Goal: Navigation & Orientation: Understand site structure

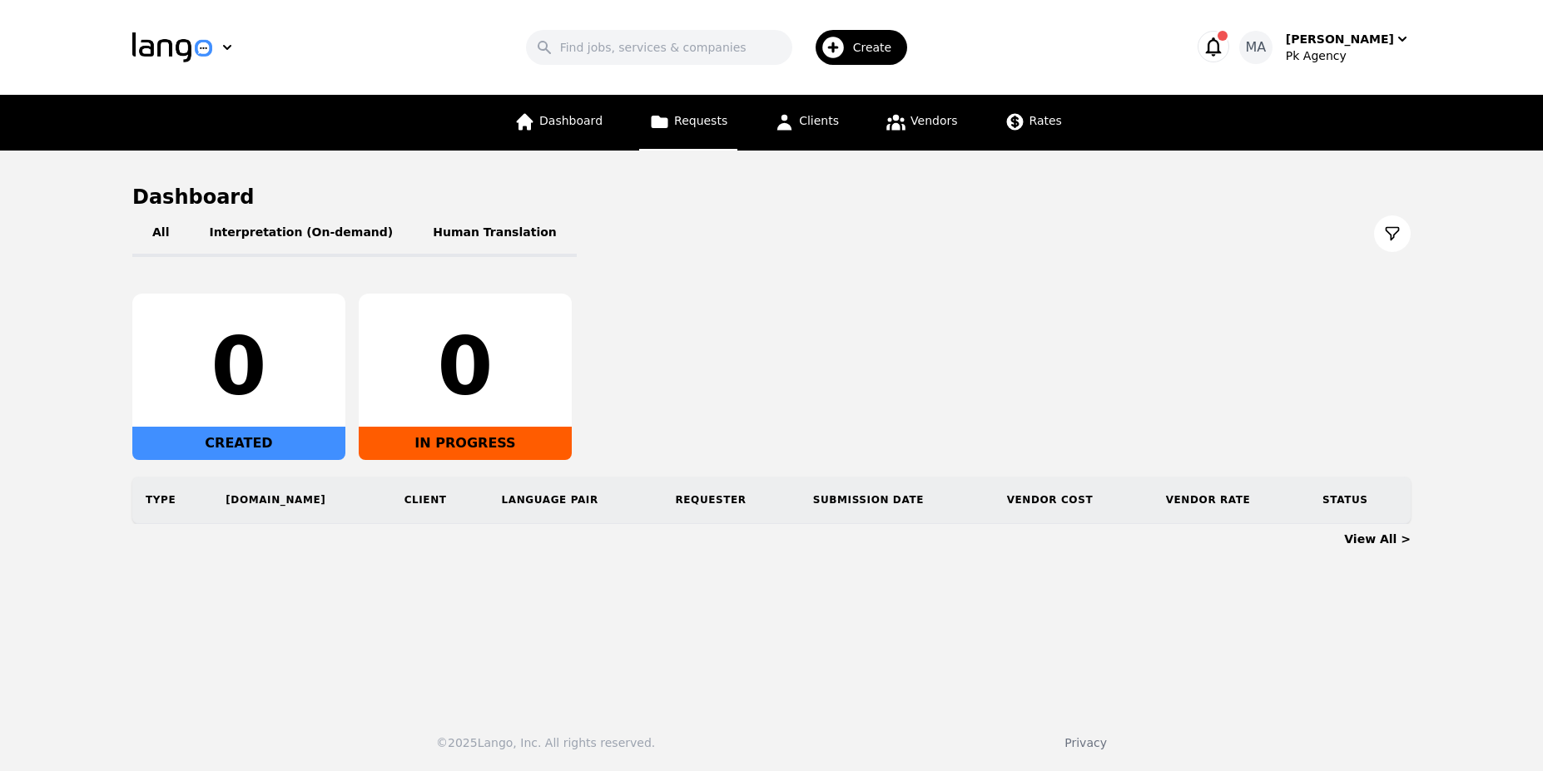
click at [670, 96] on link "Requests" at bounding box center [688, 123] width 98 height 56
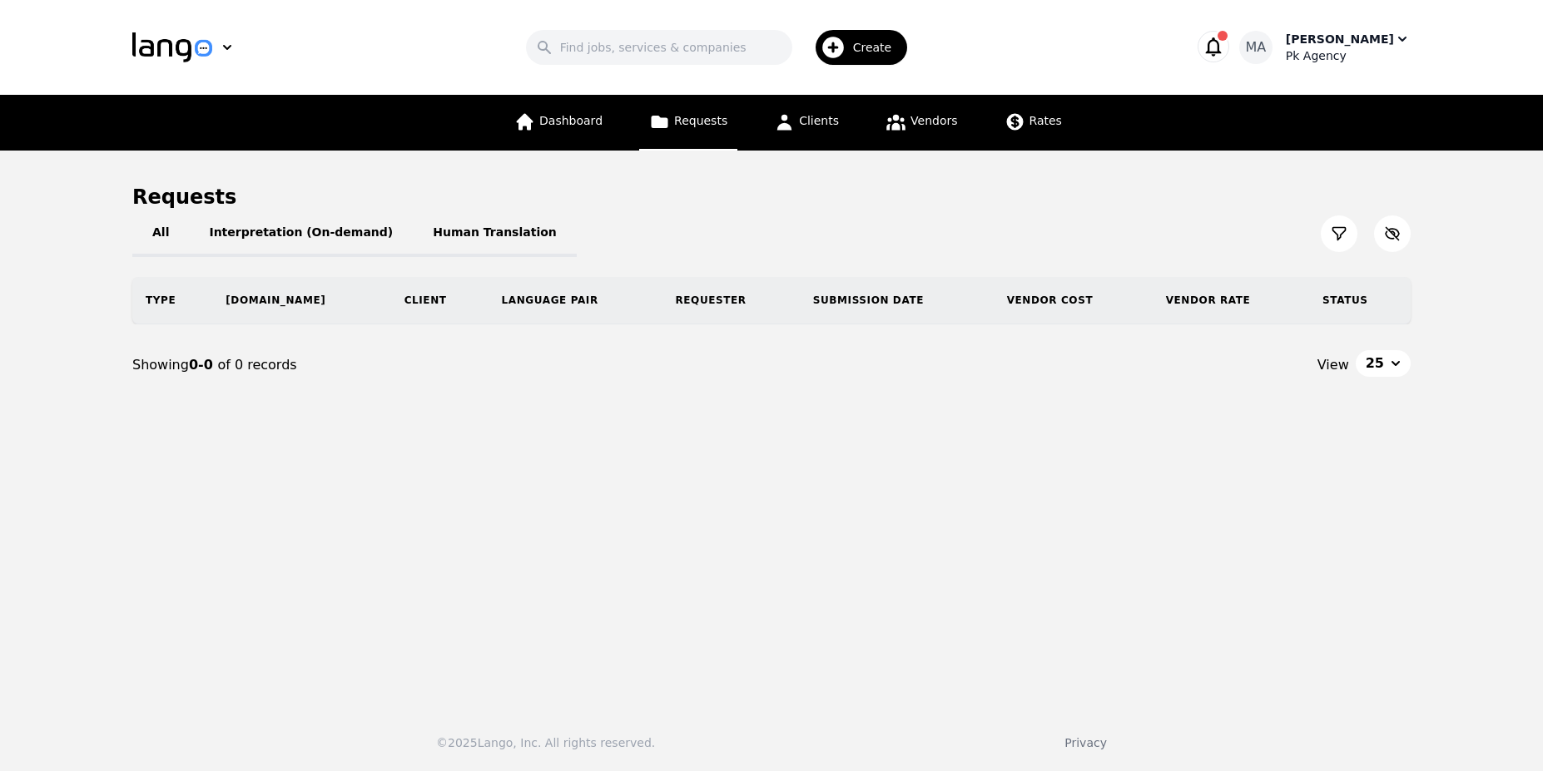
click at [1377, 50] on div "Pk Agency" at bounding box center [1348, 55] width 125 height 17
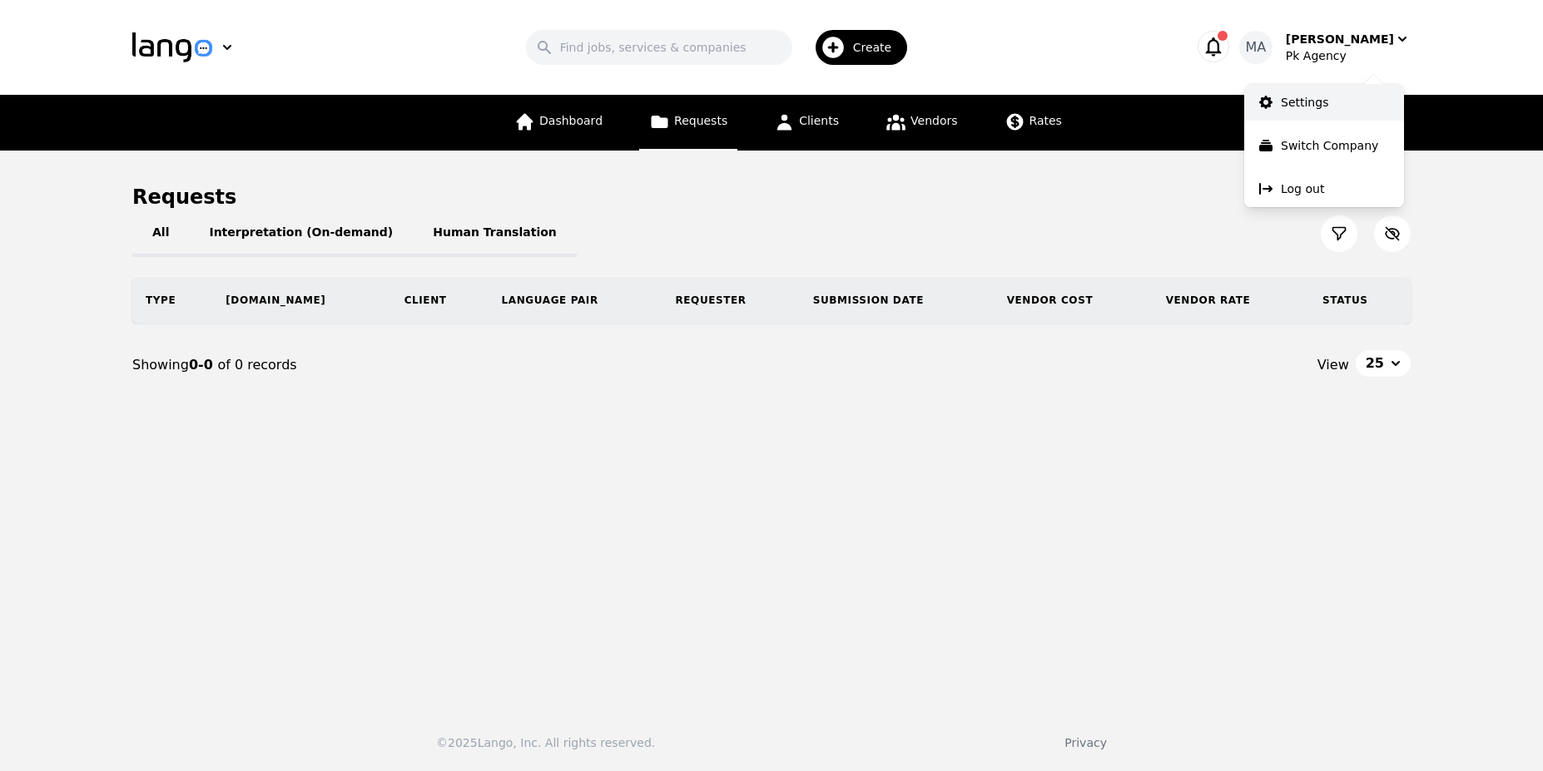
click at [1327, 97] on link "Settings" at bounding box center [1324, 102] width 160 height 37
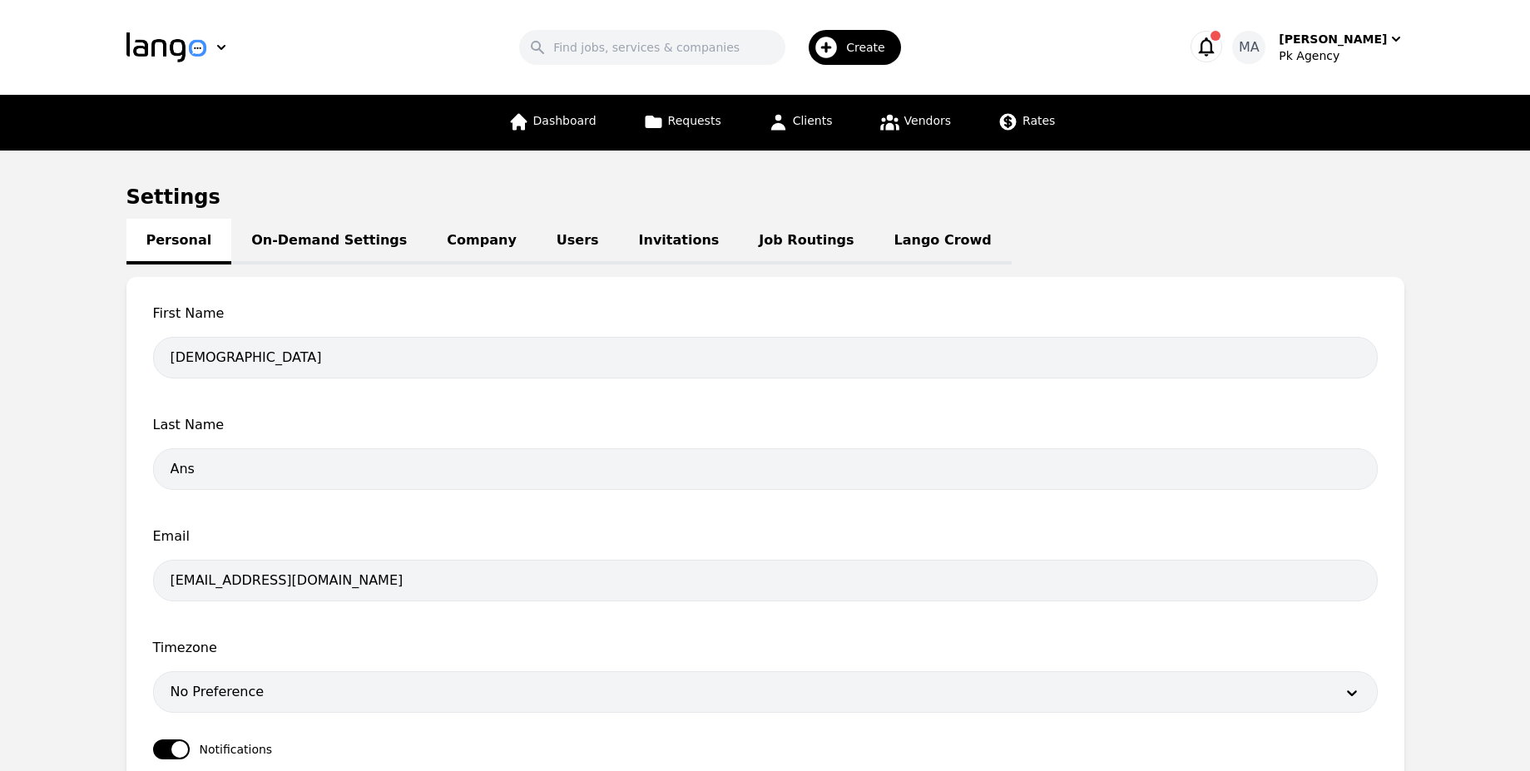
click at [537, 247] on link "Users" at bounding box center [578, 242] width 82 height 46
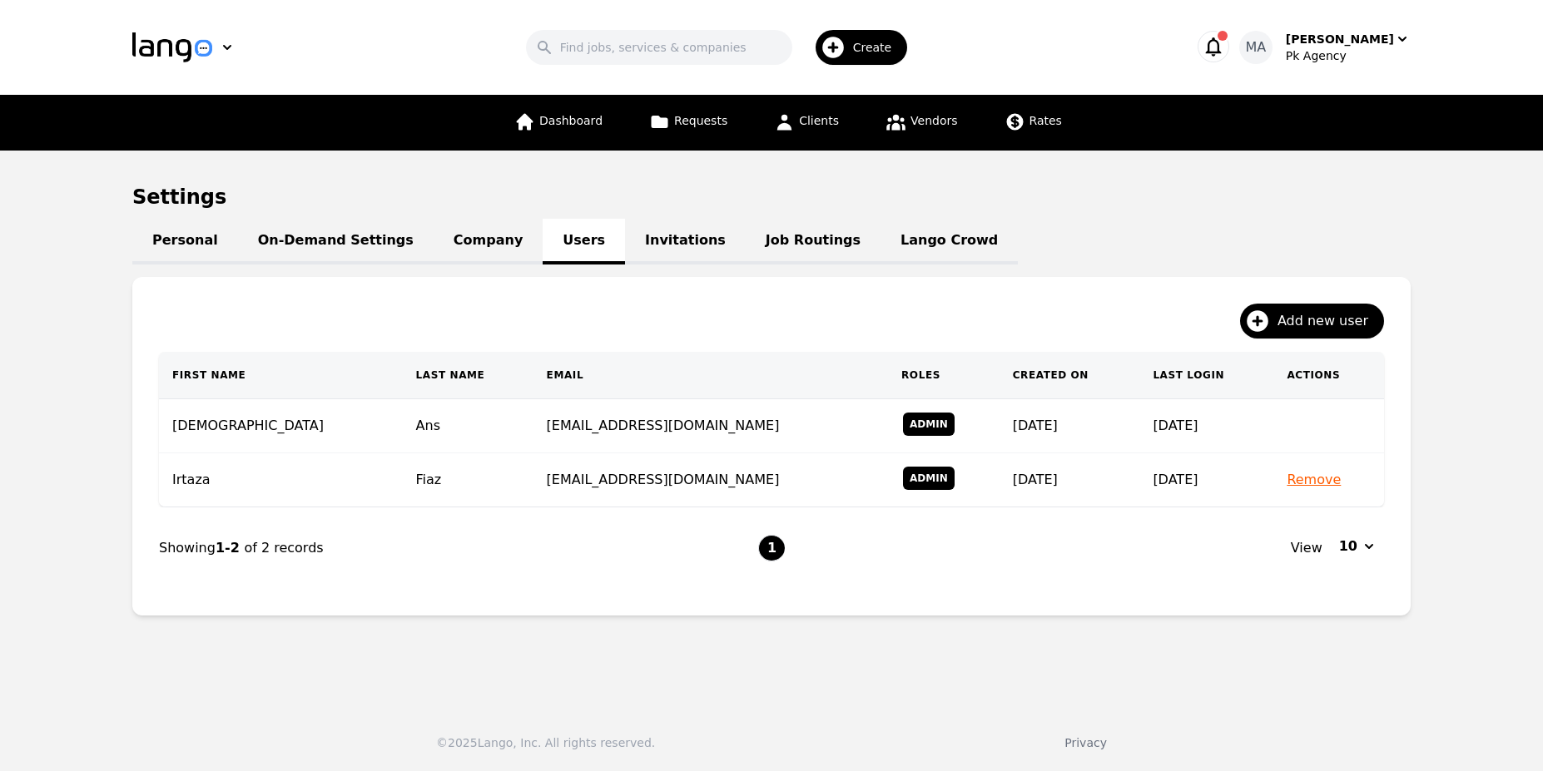
click at [469, 236] on link "Company" at bounding box center [488, 242] width 109 height 46
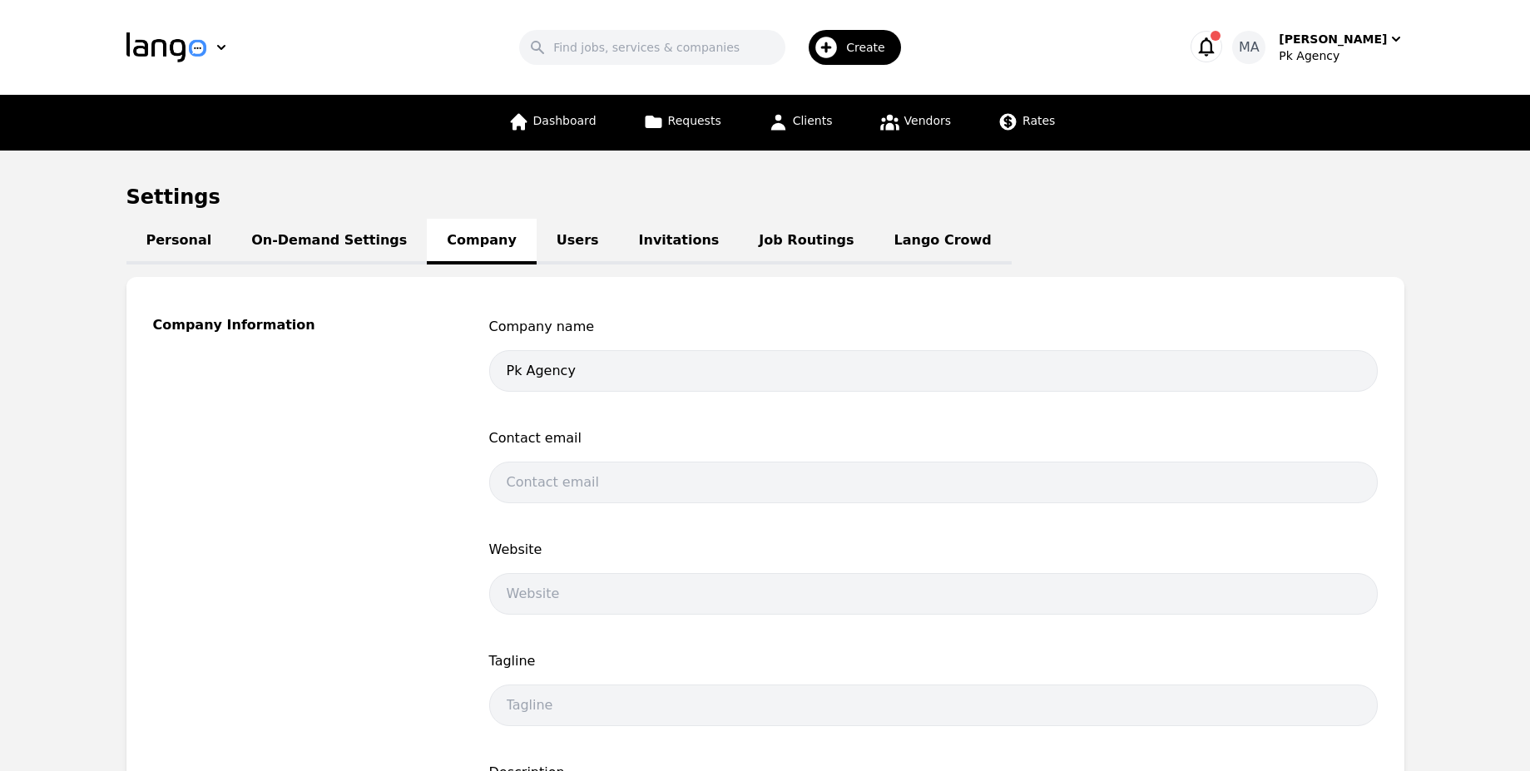
click at [288, 231] on link "On-Demand Settings" at bounding box center [329, 242] width 196 height 46
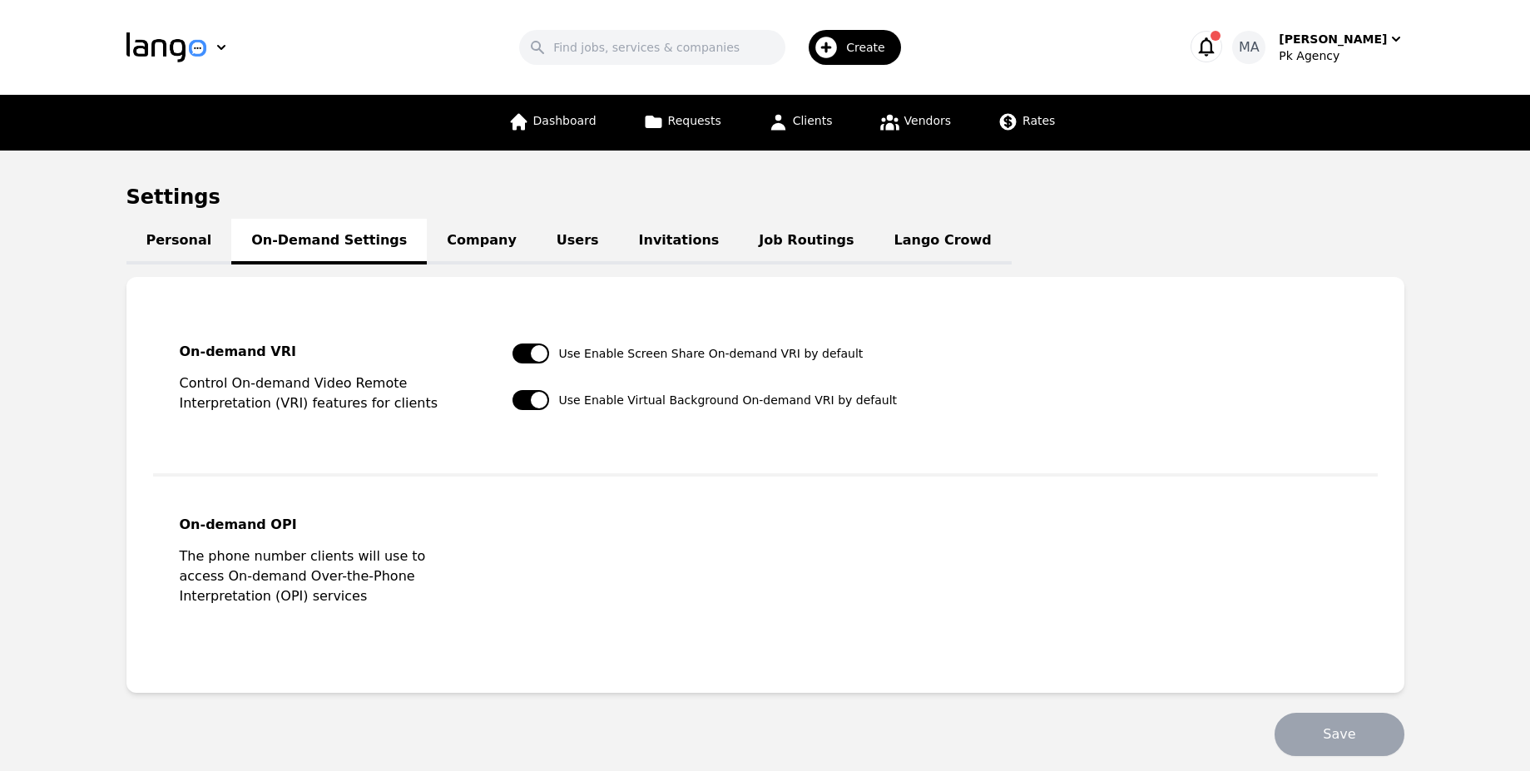
click at [1215, 53] on icon "button" at bounding box center [1207, 46] width 16 height 19
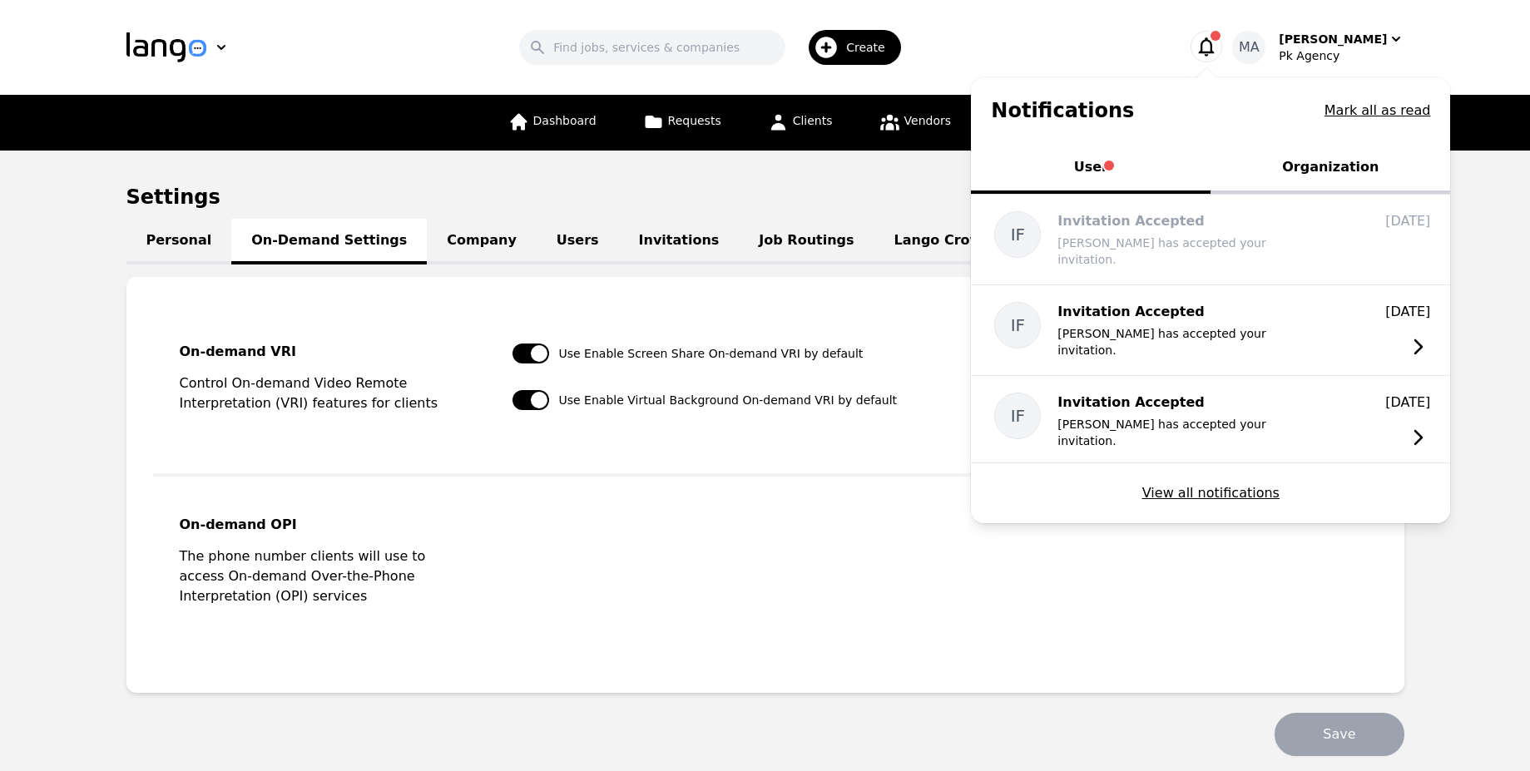
click at [1051, 35] on div "Search Create" at bounding box center [715, 47] width 885 height 48
